Goal: Information Seeking & Learning: Learn about a topic

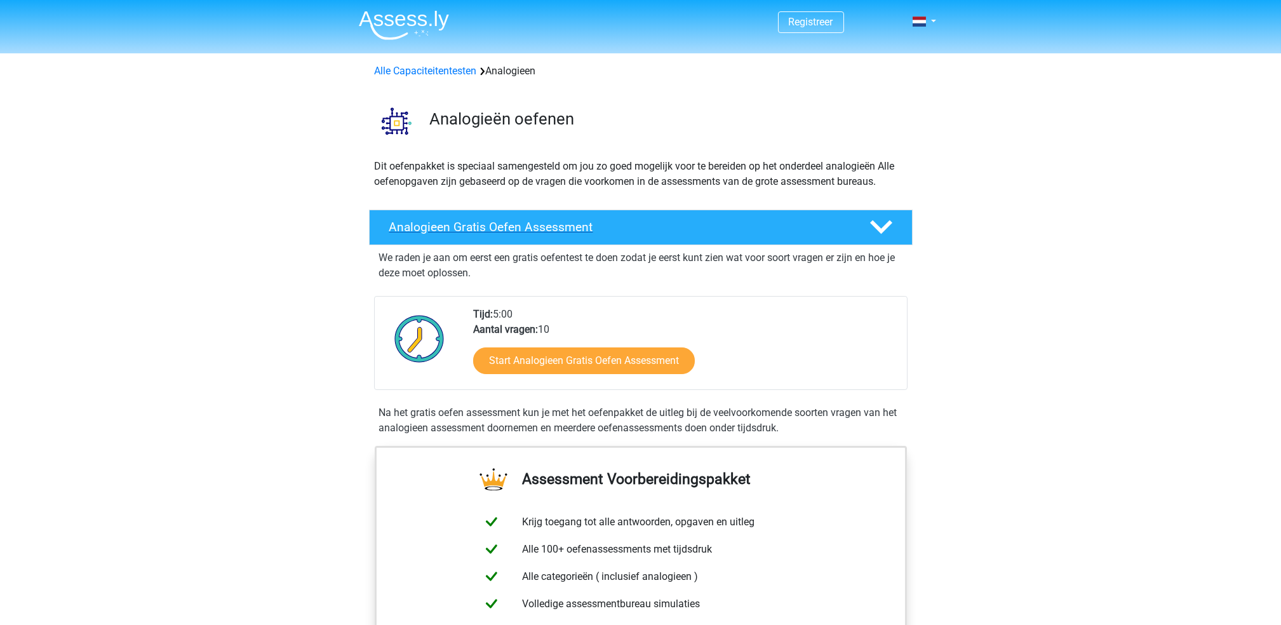
click at [493, 215] on div "Analogieen Gratis Oefen Assessment" at bounding box center [641, 228] width 544 height 36
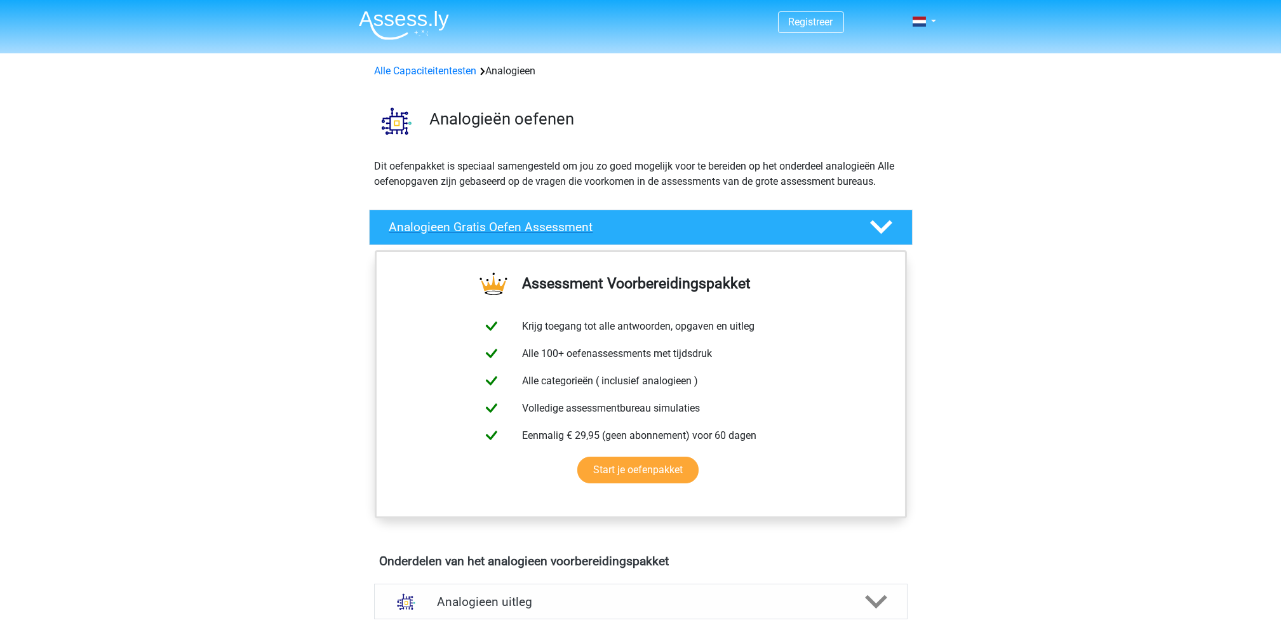
click at [493, 215] on div "Analogieen Gratis Oefen Assessment" at bounding box center [641, 228] width 544 height 36
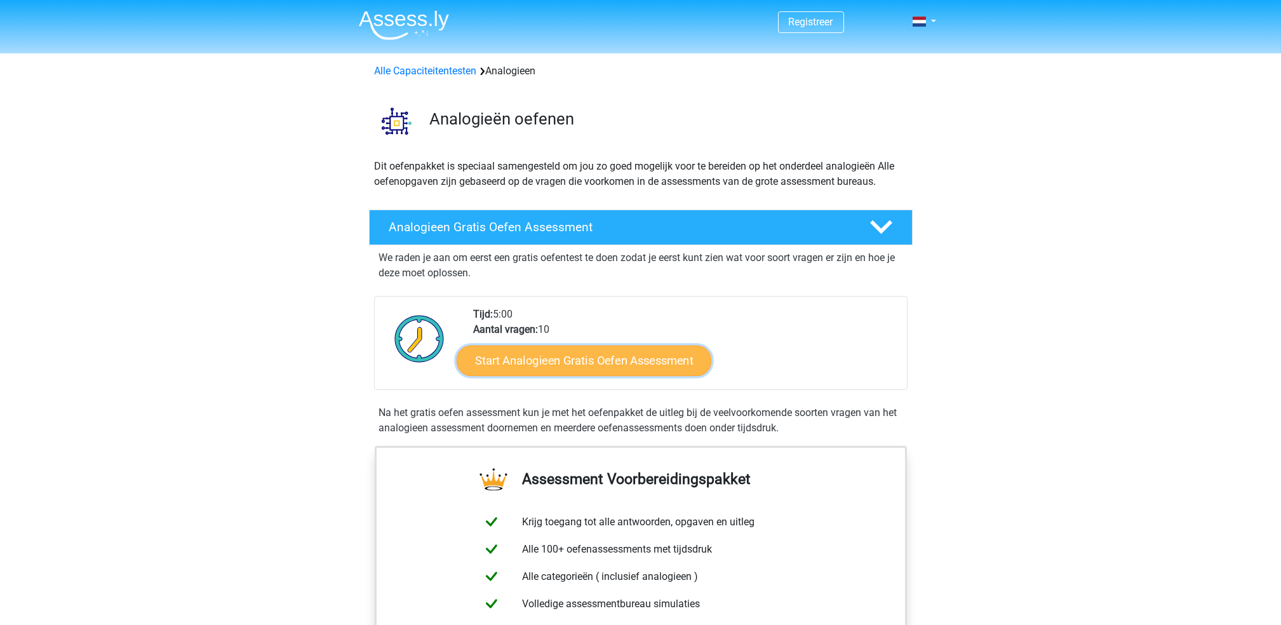
click at [564, 353] on link "Start Analogieen Gratis Oefen Assessment" at bounding box center [584, 360] width 255 height 30
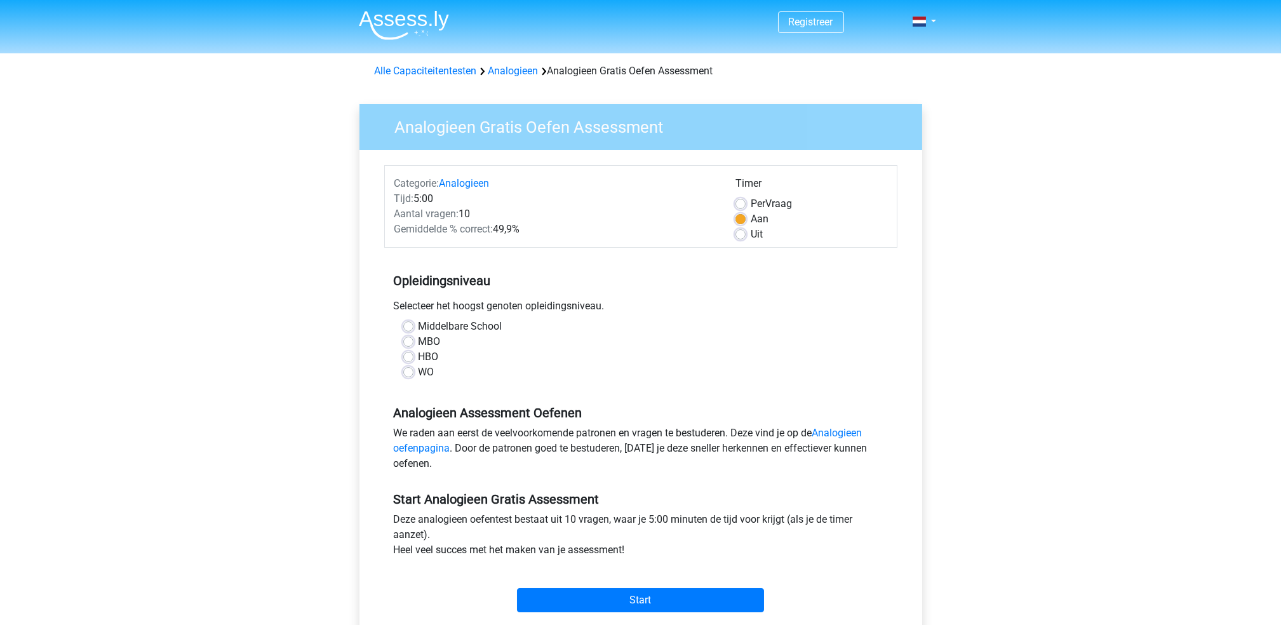
click at [418, 326] on label "Middelbare School" at bounding box center [460, 326] width 84 height 15
click at [410, 326] on input "Middelbare School" at bounding box center [408, 325] width 10 height 13
radio input "true"
click at [559, 598] on input "Start" at bounding box center [640, 600] width 247 height 24
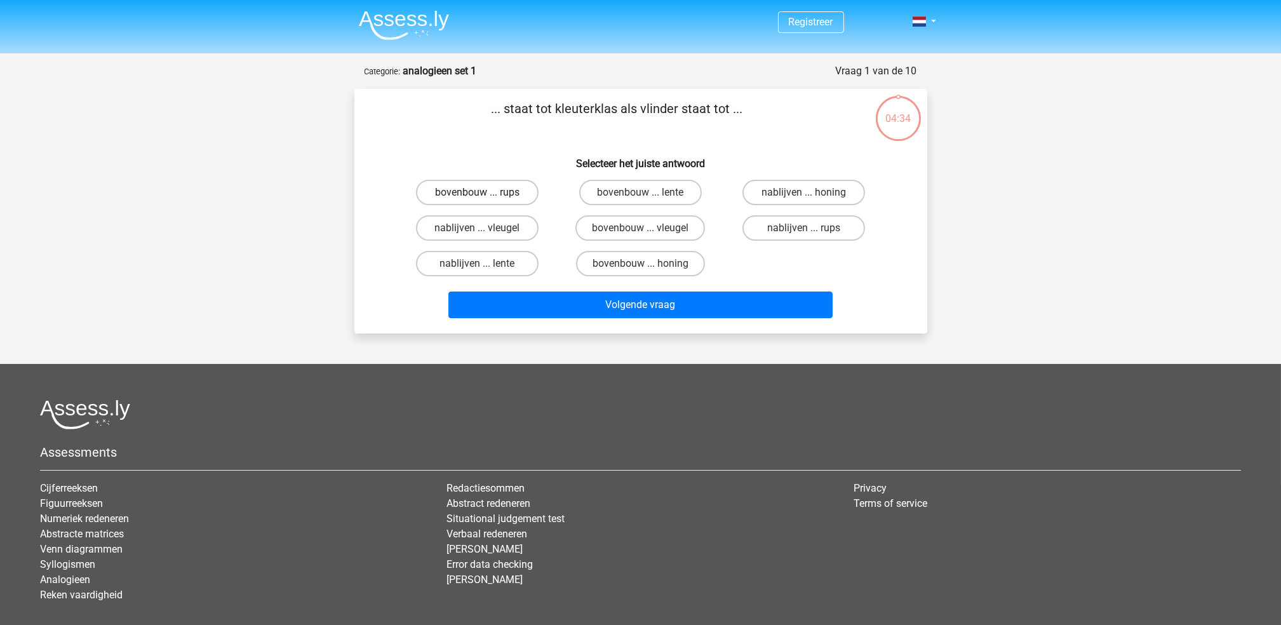
click at [453, 197] on label "bovenbouw ... rups" at bounding box center [477, 192] width 123 height 25
click at [477, 197] on input "bovenbouw ... rups" at bounding box center [481, 196] width 8 height 8
radio input "true"
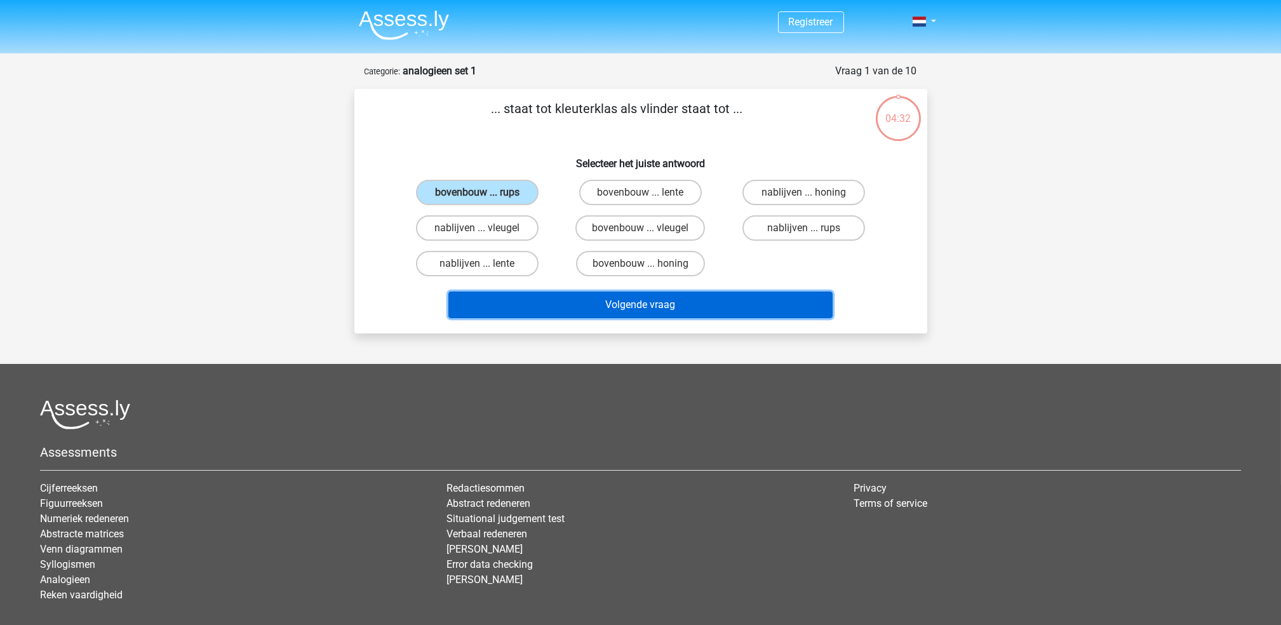
click at [570, 293] on button "Volgende vraag" at bounding box center [640, 304] width 384 height 27
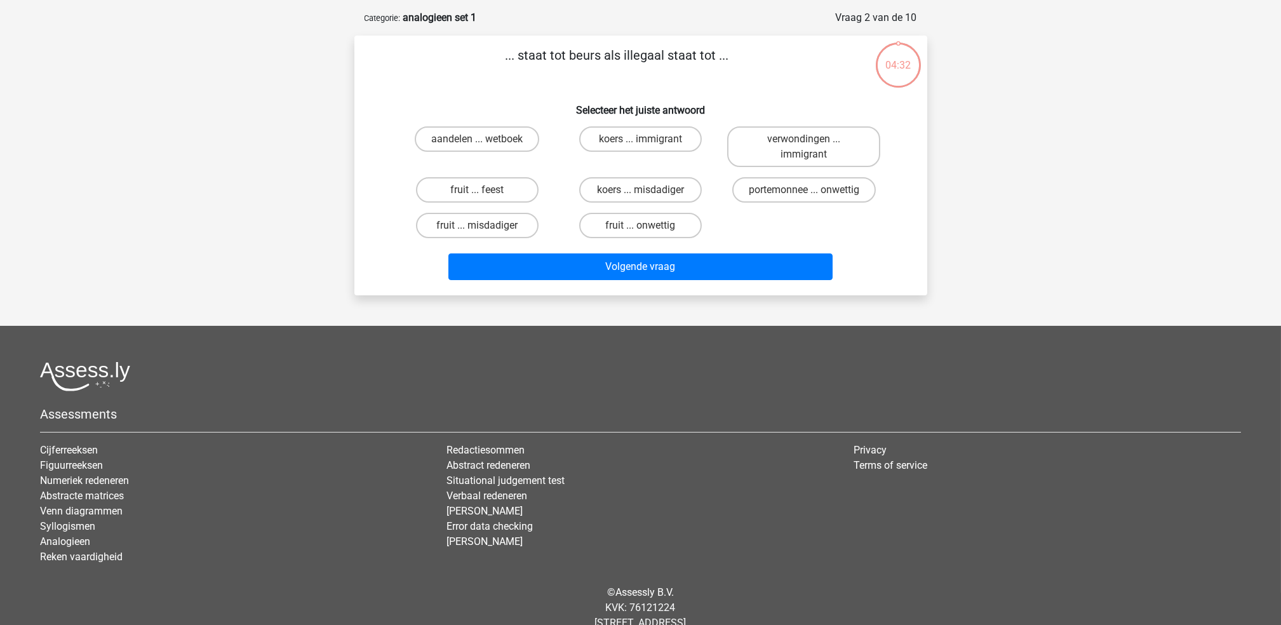
scroll to position [63, 0]
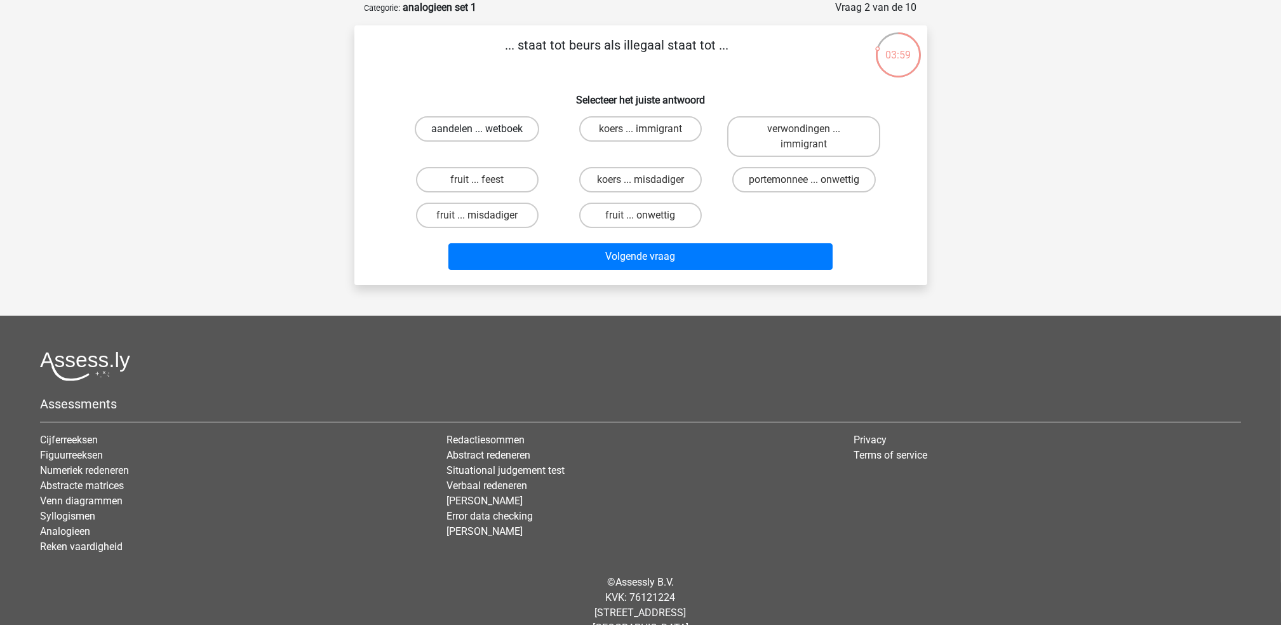
click at [462, 121] on label "aandelen ... wetboek" at bounding box center [477, 128] width 124 height 25
click at [477, 129] on input "aandelen ... wetboek" at bounding box center [481, 133] width 8 height 8
radio input "true"
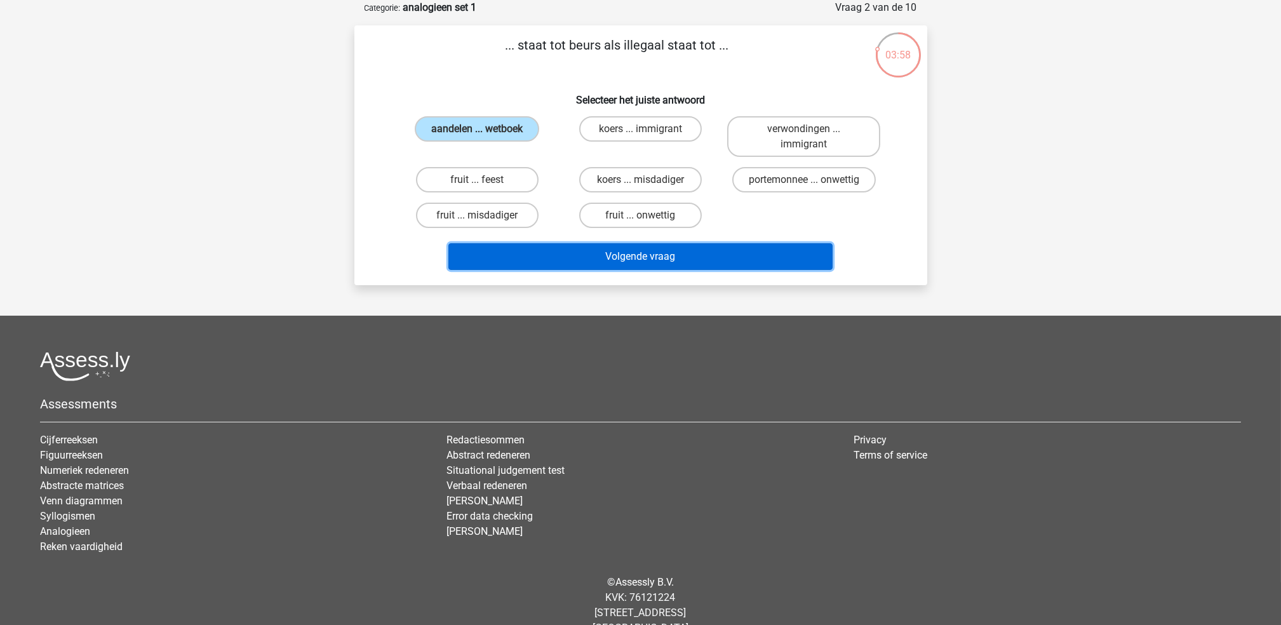
click at [620, 258] on button "Volgende vraag" at bounding box center [640, 256] width 384 height 27
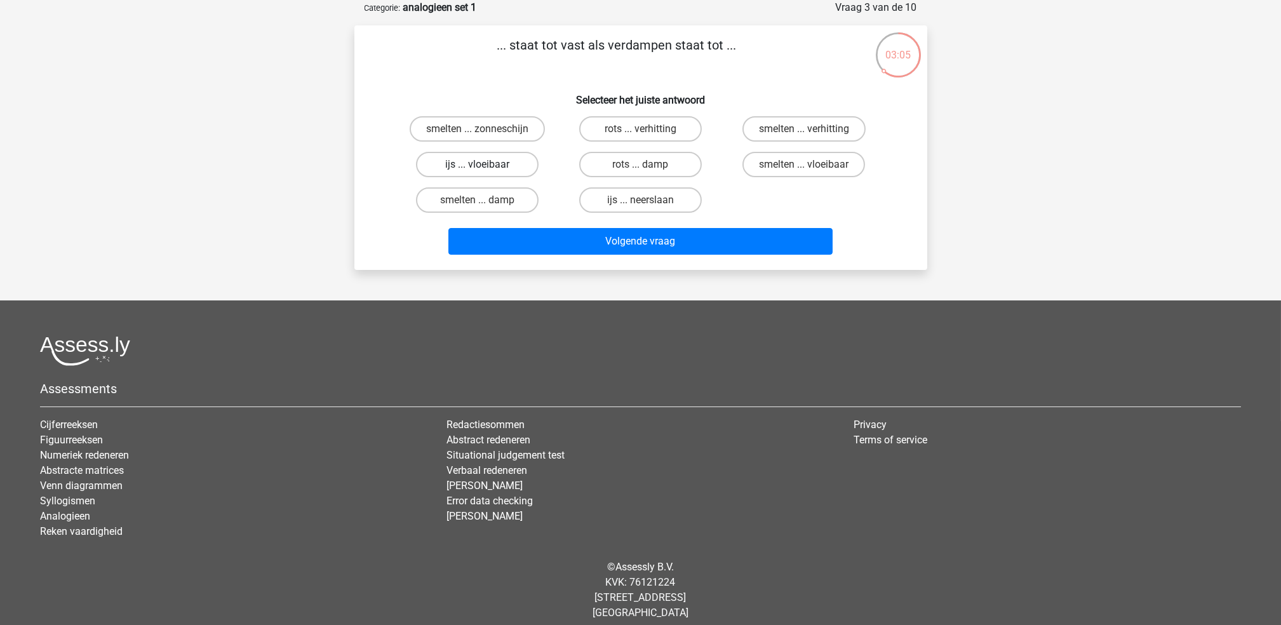
click at [455, 159] on label "ijs ... vloeibaar" at bounding box center [477, 164] width 123 height 25
click at [477, 164] on input "ijs ... vloeibaar" at bounding box center [481, 168] width 8 height 8
radio input "true"
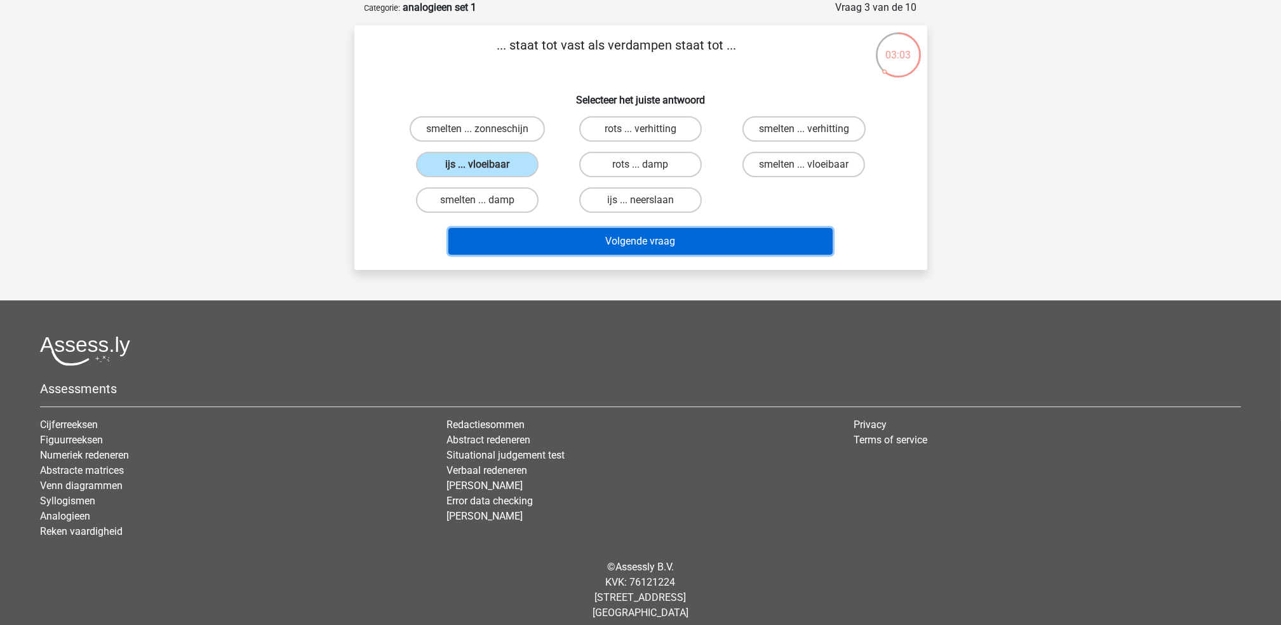
click at [575, 228] on button "Volgende vraag" at bounding box center [640, 241] width 384 height 27
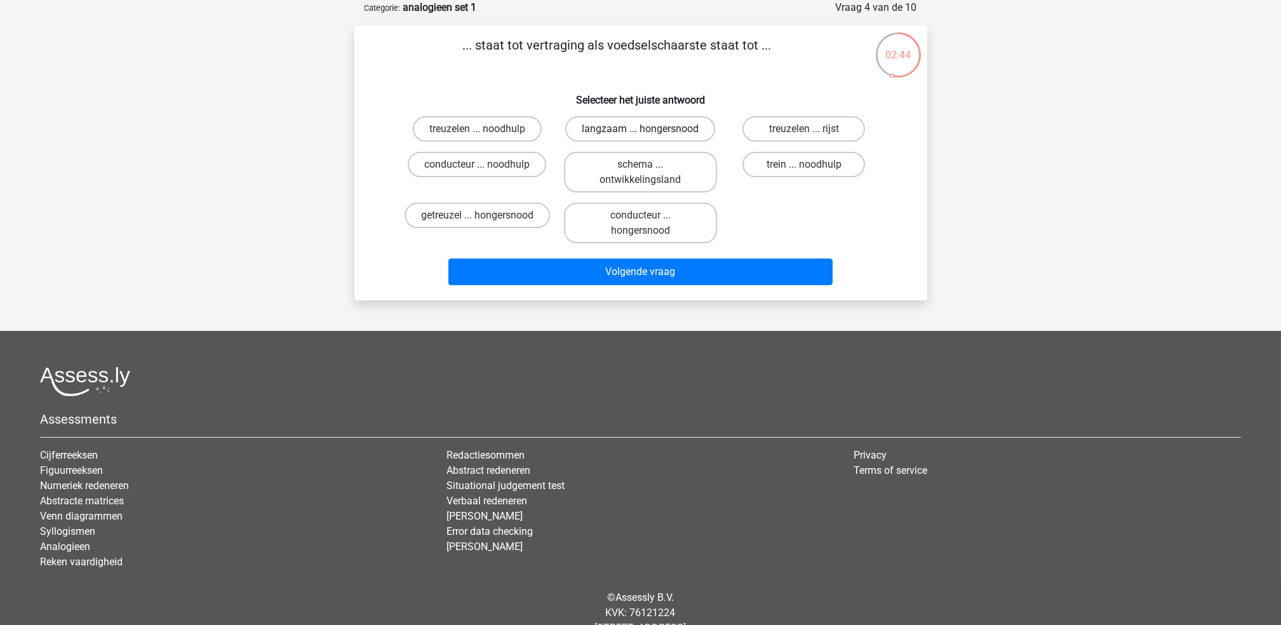
click at [570, 130] on label "langzaam ... hongersnood" at bounding box center [640, 128] width 150 height 25
click at [640, 130] on input "langzaam ... hongersnood" at bounding box center [644, 133] width 8 height 8
radio input "true"
click at [451, 217] on label "getreuzel ... hongersnood" at bounding box center [476, 215] width 145 height 25
click at [477, 217] on input "getreuzel ... hongersnood" at bounding box center [481, 219] width 8 height 8
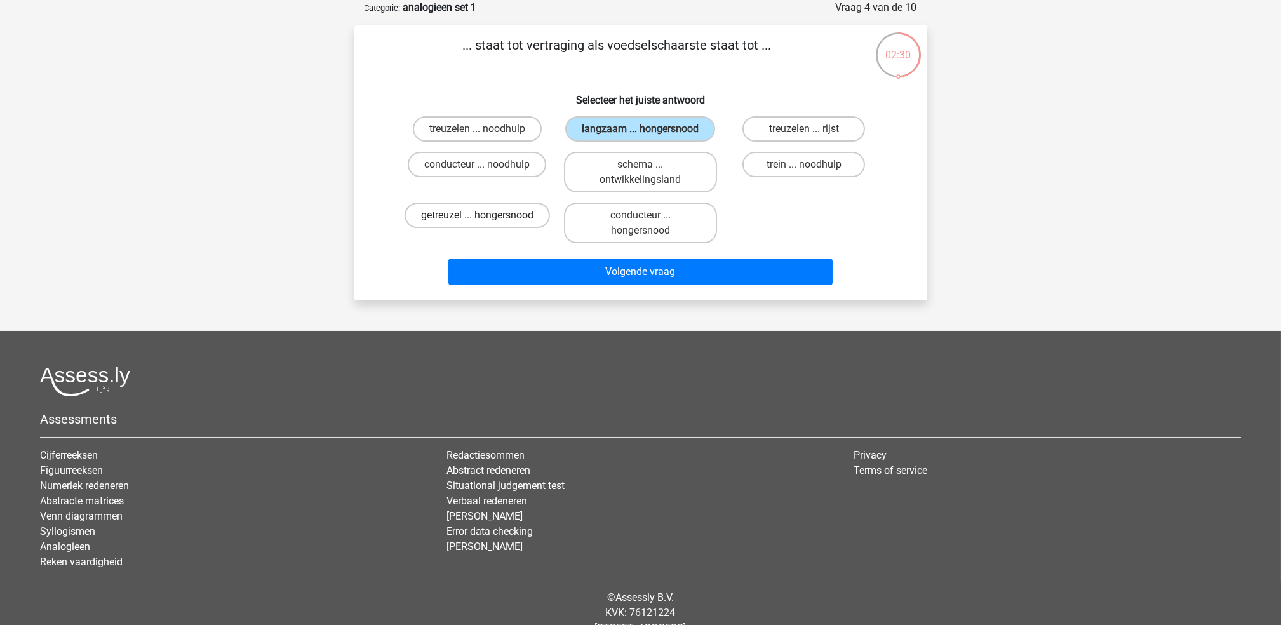
radio input "true"
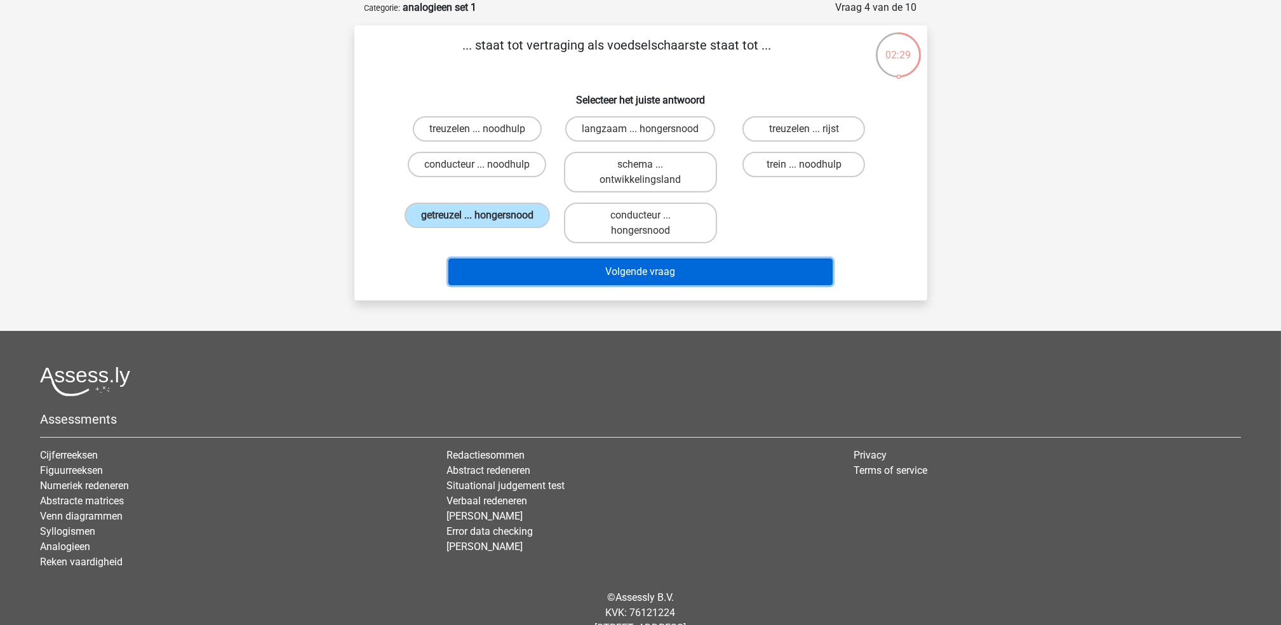
click at [596, 272] on button "Volgende vraag" at bounding box center [640, 271] width 384 height 27
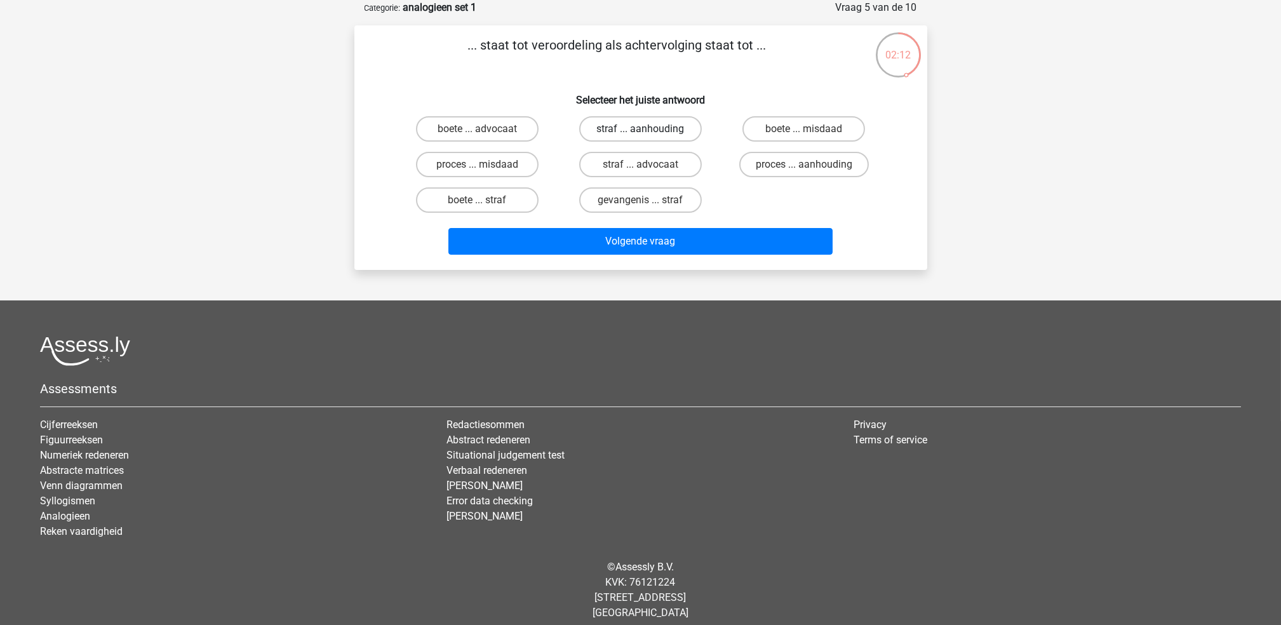
click at [637, 128] on label "straf ... aanhouding" at bounding box center [640, 128] width 123 height 25
click at [640, 129] on input "straf ... aanhouding" at bounding box center [644, 133] width 8 height 8
radio input "true"
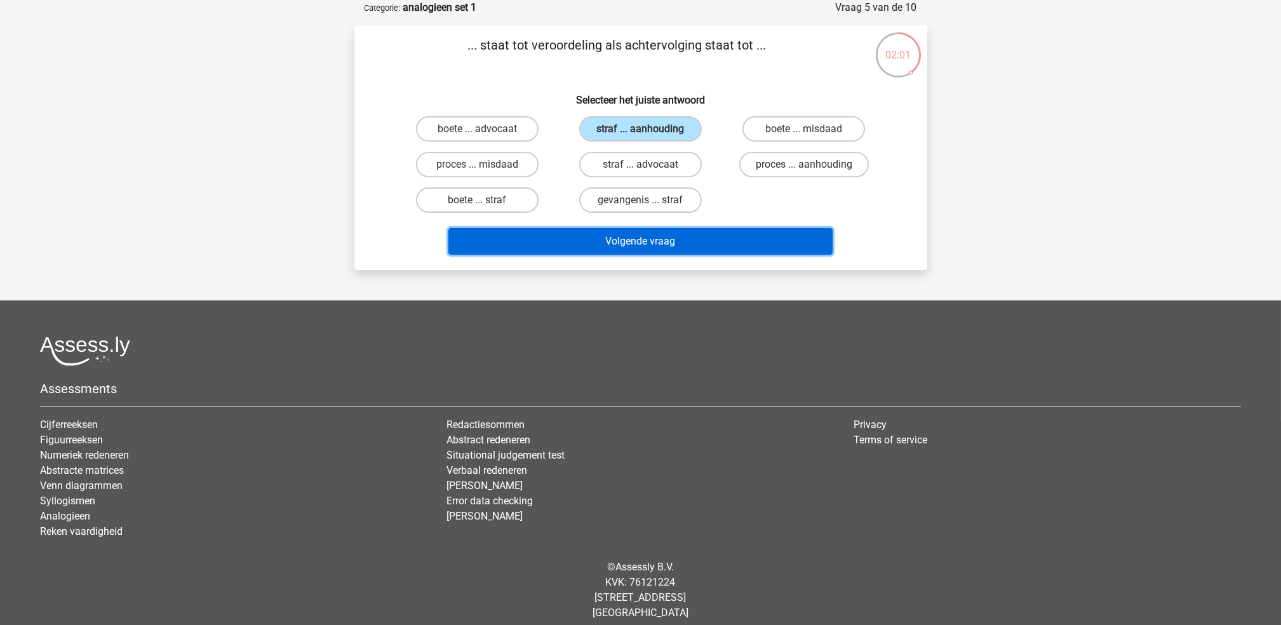
click at [630, 231] on button "Volgende vraag" at bounding box center [640, 241] width 384 height 27
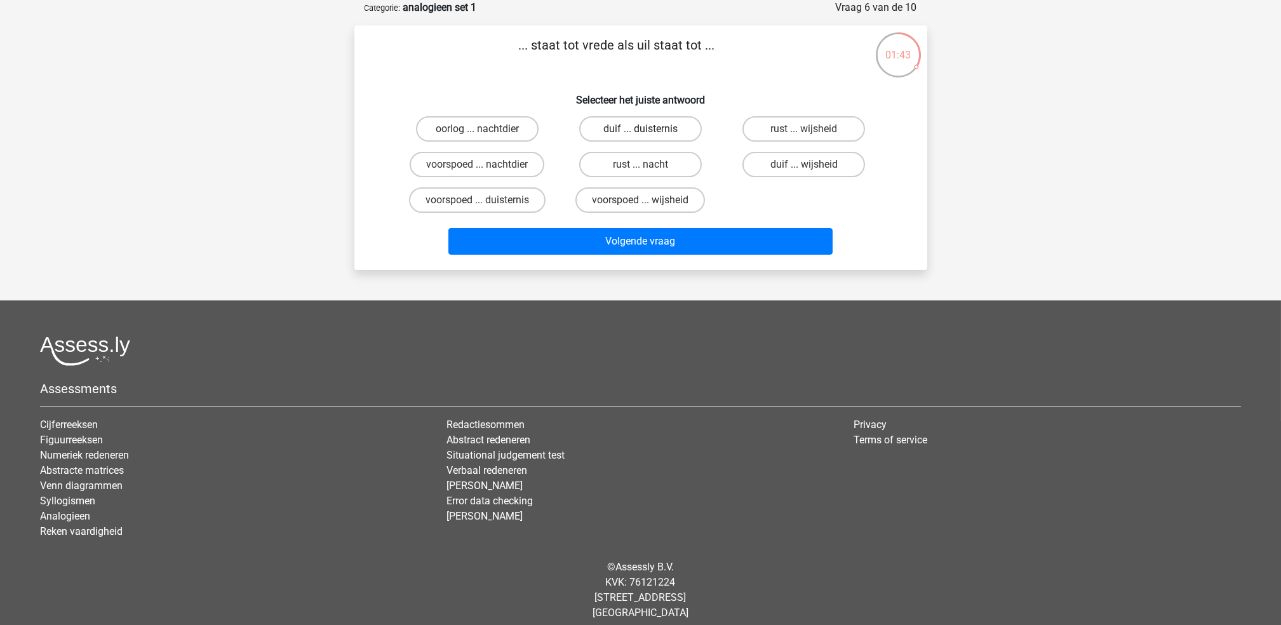
click at [634, 131] on label "duif ... duisternis" at bounding box center [640, 128] width 123 height 25
click at [640, 131] on input "duif ... duisternis" at bounding box center [644, 133] width 8 height 8
radio input "true"
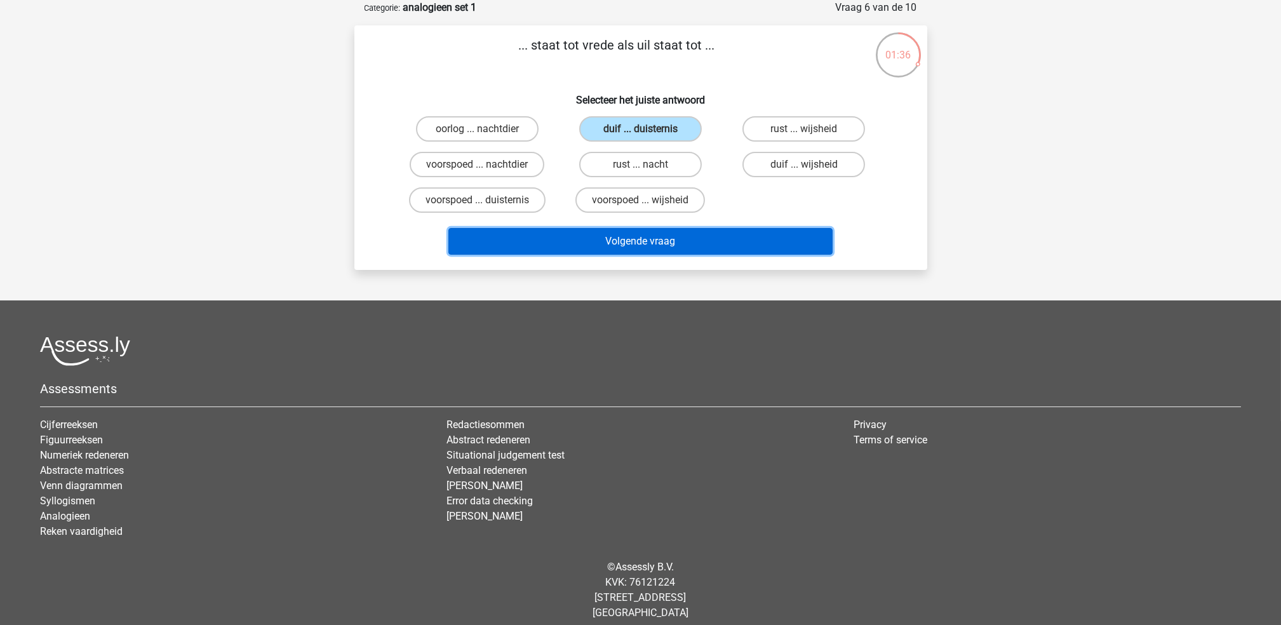
click at [620, 228] on button "Volgende vraag" at bounding box center [640, 241] width 384 height 27
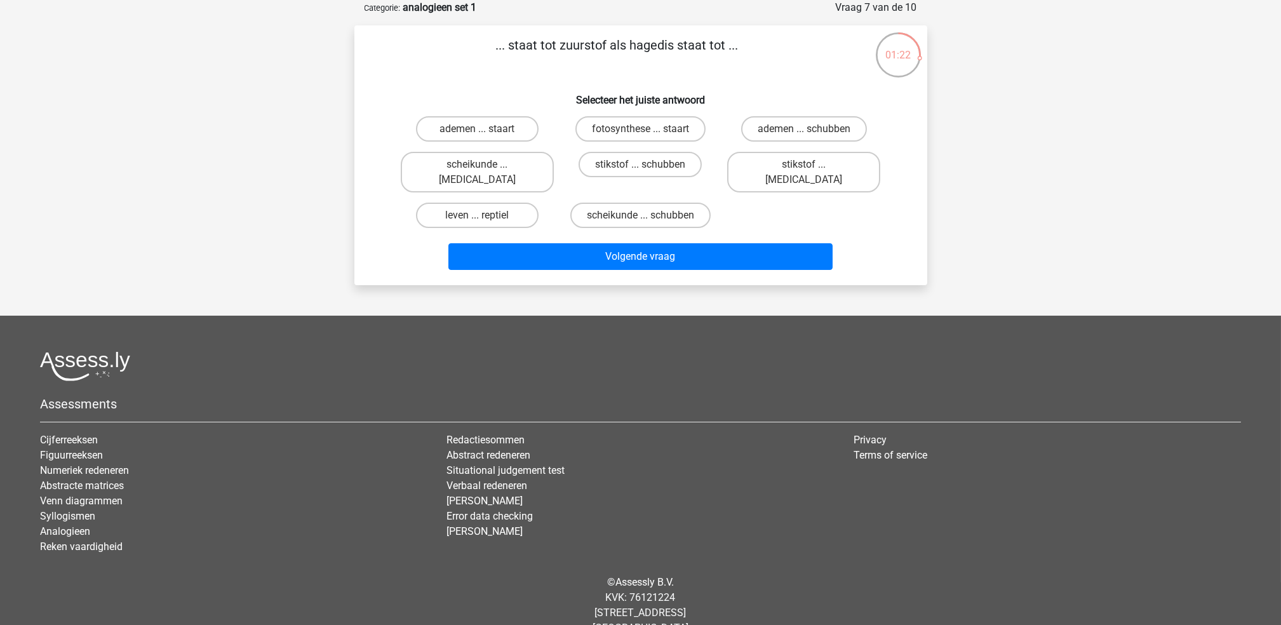
click at [481, 215] on input "leven ... reptiel" at bounding box center [481, 219] width 8 height 8
radio input "true"
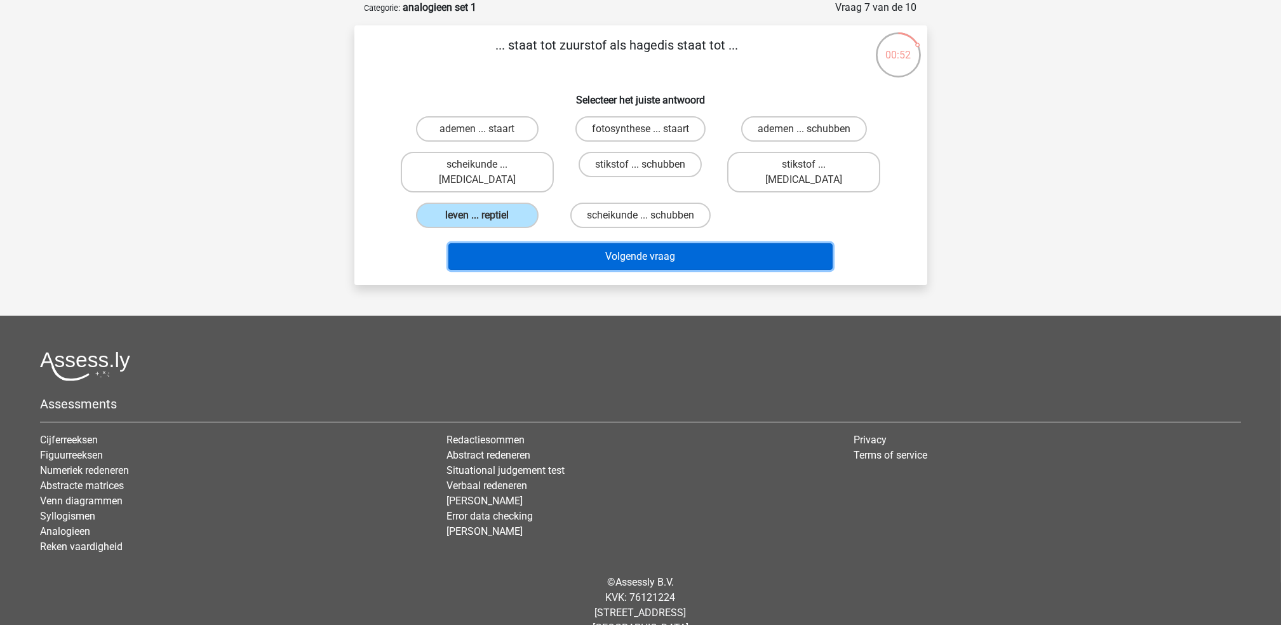
click at [563, 243] on button "Volgende vraag" at bounding box center [640, 256] width 384 height 27
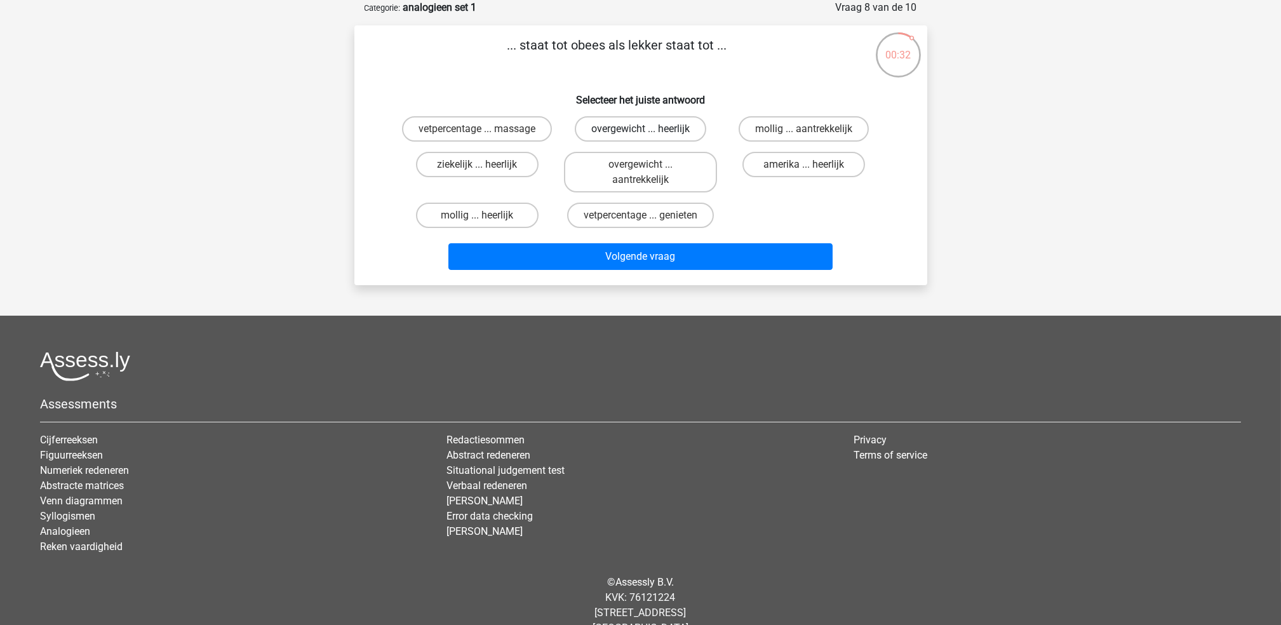
click at [598, 125] on label "overgewicht ... heerlijk" at bounding box center [640, 128] width 131 height 25
click at [640, 129] on input "overgewicht ... heerlijk" at bounding box center [644, 133] width 8 height 8
radio input "true"
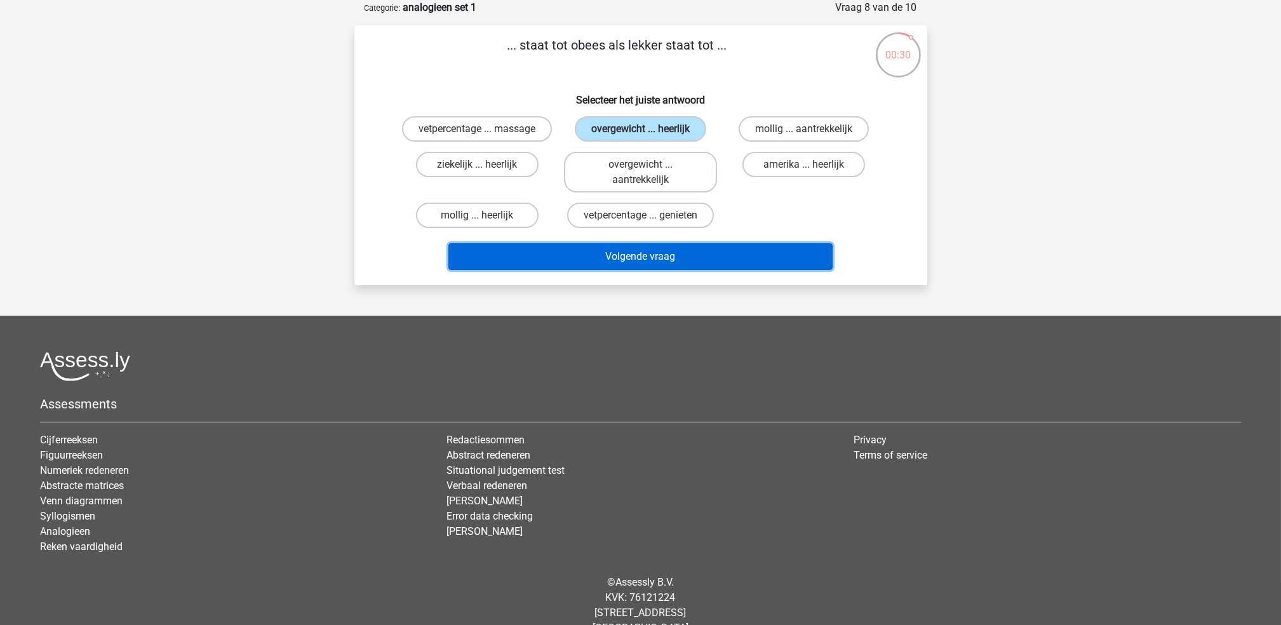
click at [600, 251] on button "Volgende vraag" at bounding box center [640, 256] width 384 height 27
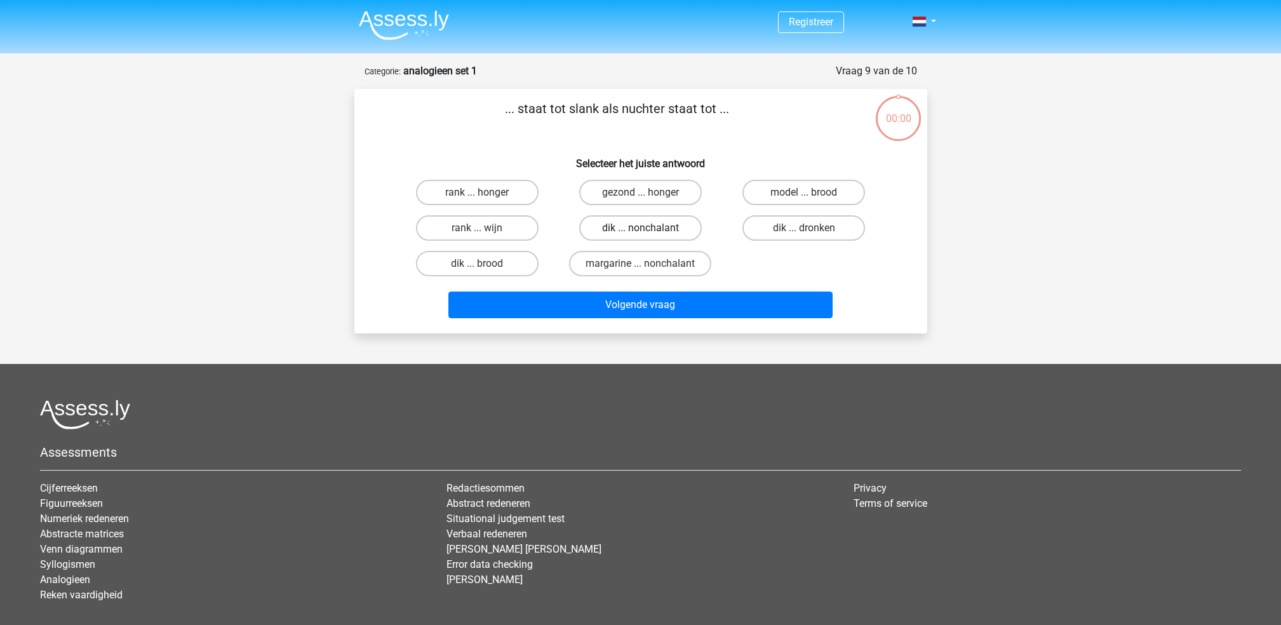
scroll to position [63, 0]
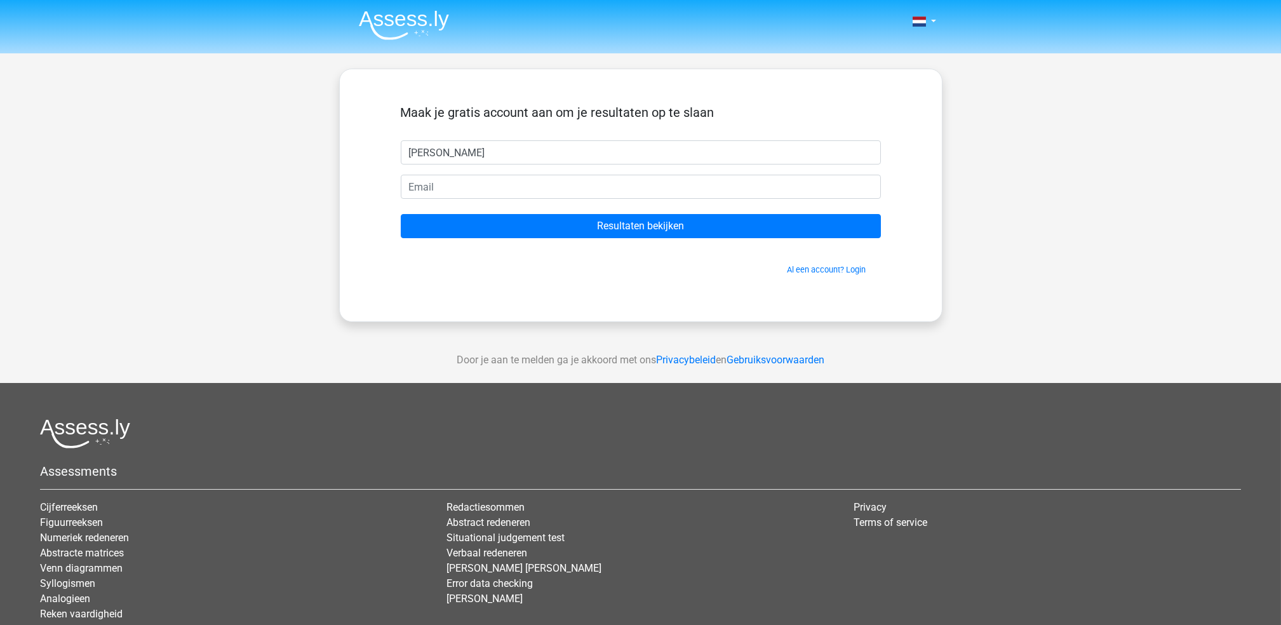
type input "regina"
click at [611, 189] on input "email" at bounding box center [641, 187] width 480 height 24
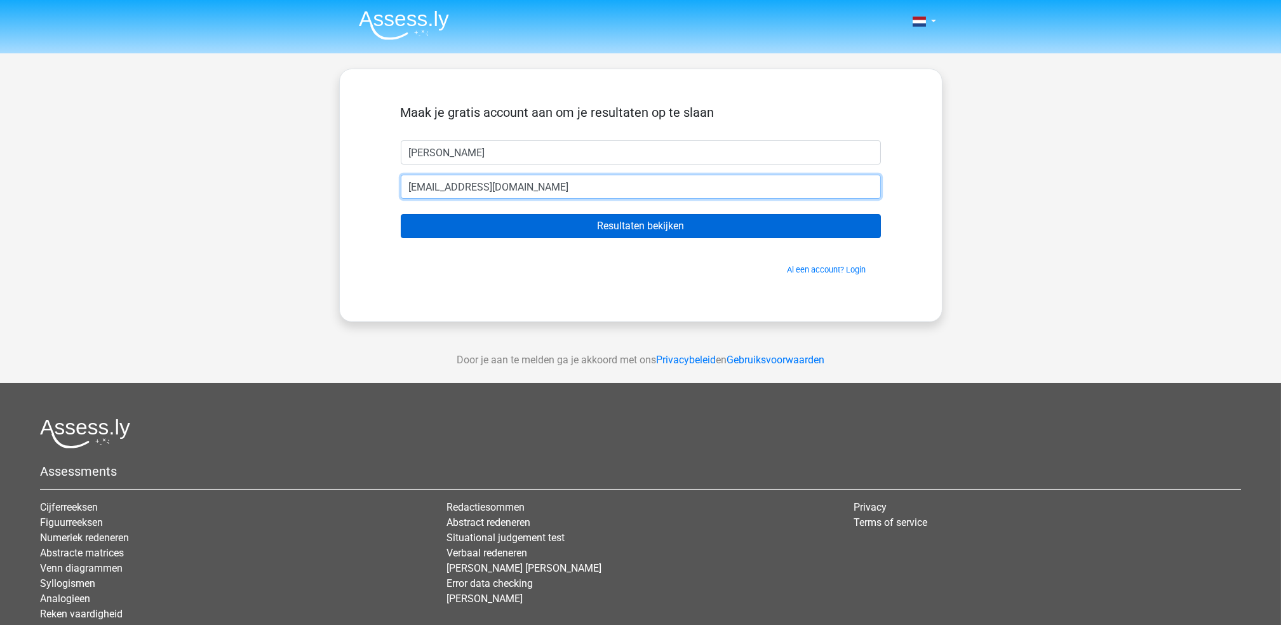
type input "[EMAIL_ADDRESS][DOMAIN_NAME]"
click at [580, 225] on input "Resultaten bekijken" at bounding box center [641, 226] width 480 height 24
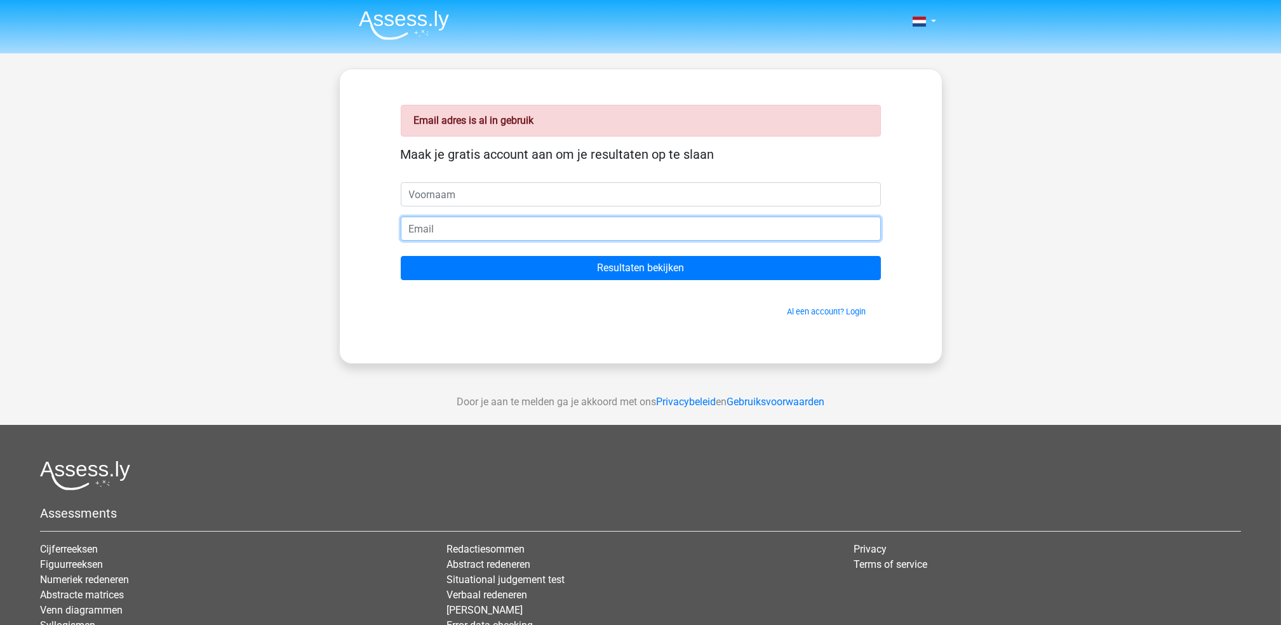
click at [531, 229] on input "email" at bounding box center [641, 229] width 480 height 24
type input "[EMAIL_ADDRESS][DOMAIN_NAME]"
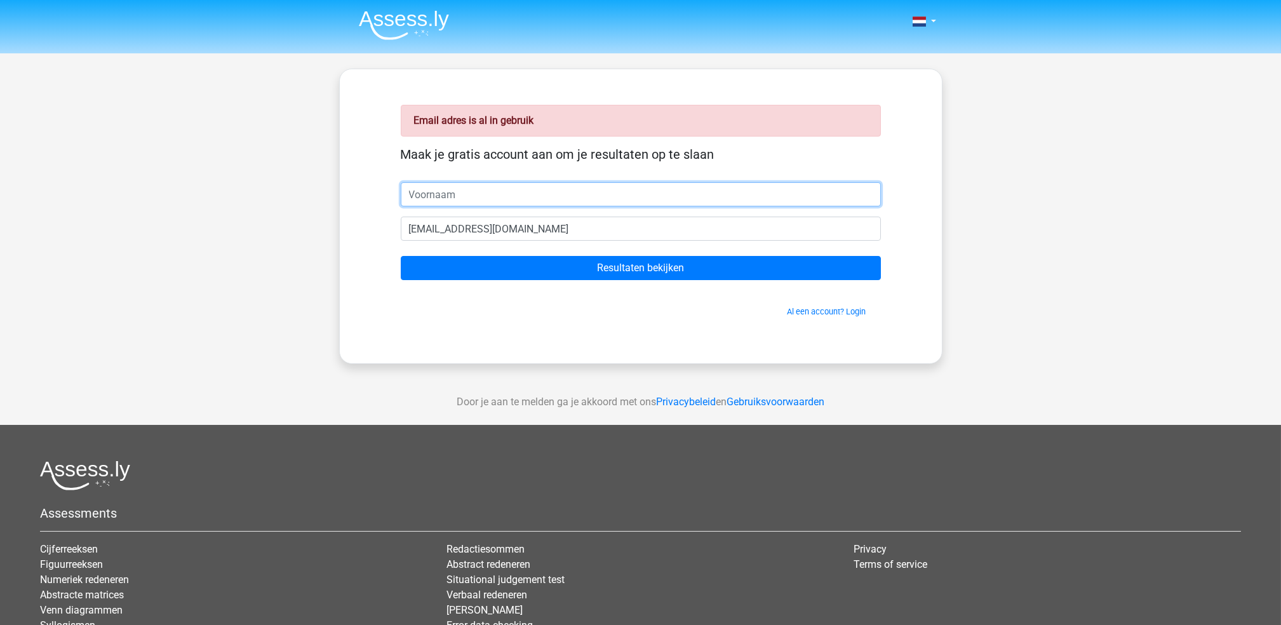
type input "[PERSON_NAME]"
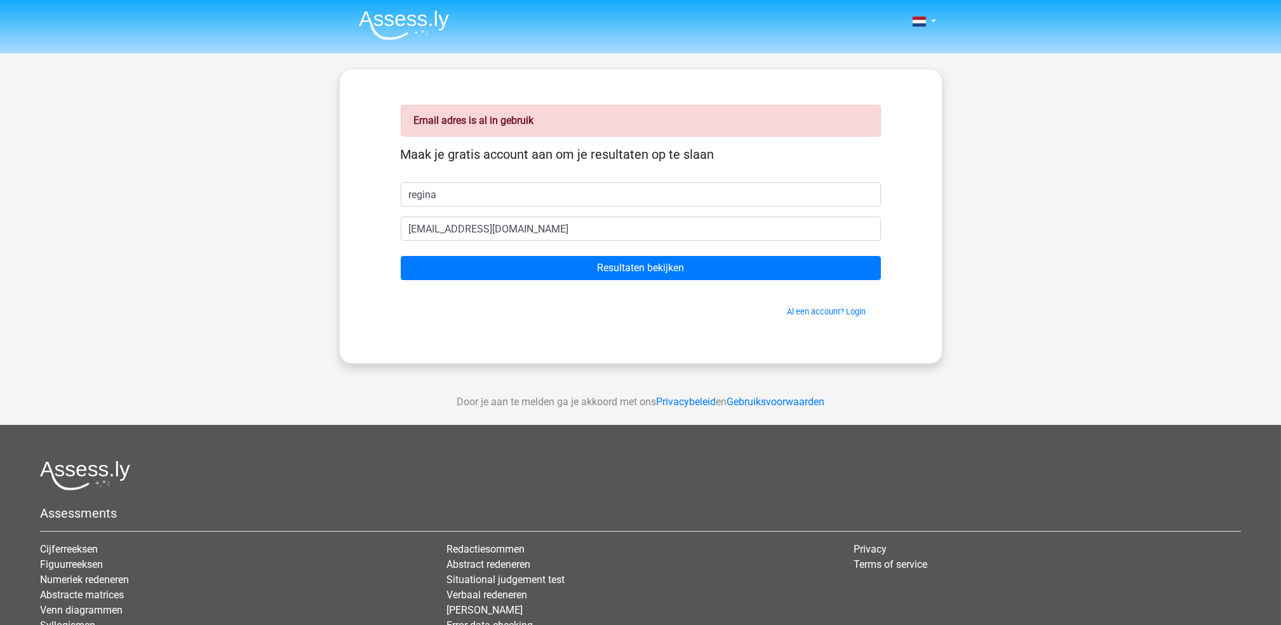
click at [622, 281] on form "Maak je gratis account aan om je resultaten op te slaan regina rsg_dominguez@ho…" at bounding box center [641, 232] width 480 height 171
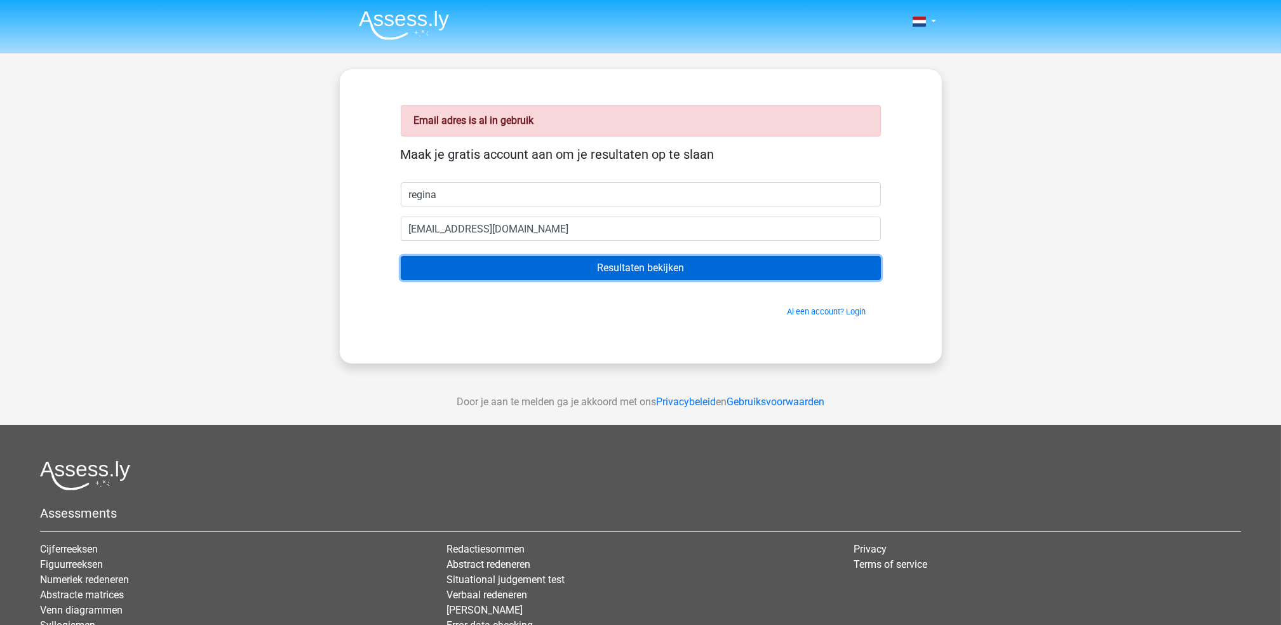
click at [617, 278] on input "Resultaten bekijken" at bounding box center [641, 268] width 480 height 24
